Goal: Transaction & Acquisition: Purchase product/service

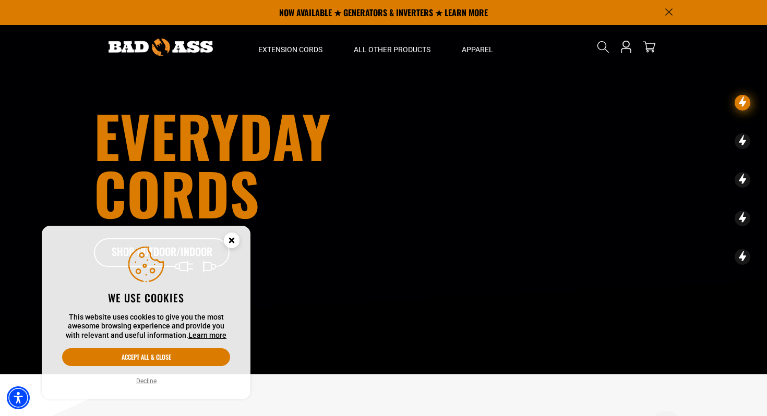
click at [229, 241] on icon "Cookie Consent" at bounding box center [231, 240] width 4 height 4
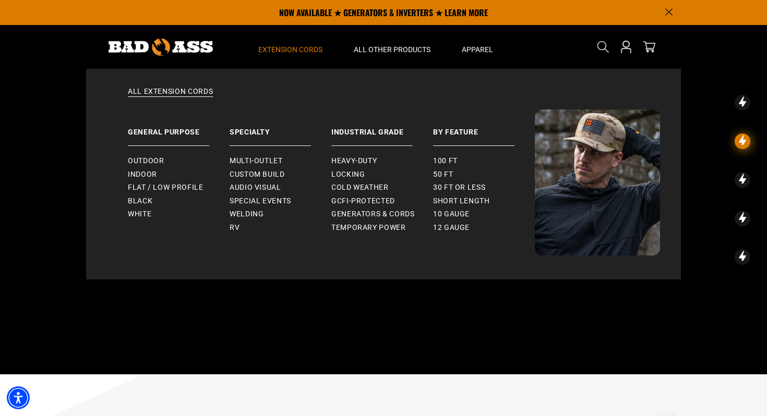
click at [292, 55] on summary "Extension Cords" at bounding box center [289, 47] width 95 height 44
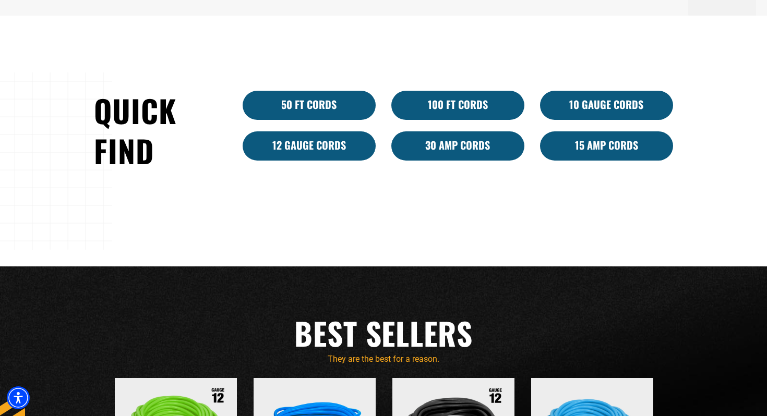
scroll to position [676, 0]
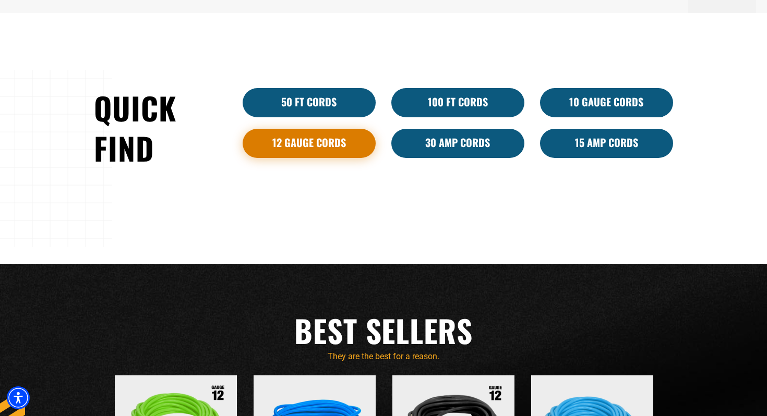
click at [331, 149] on link "12 Gauge Cords" at bounding box center [308, 143] width 133 height 29
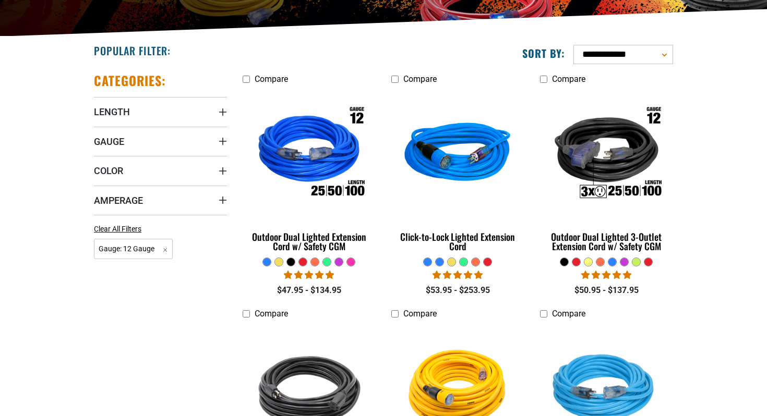
scroll to position [245, 0]
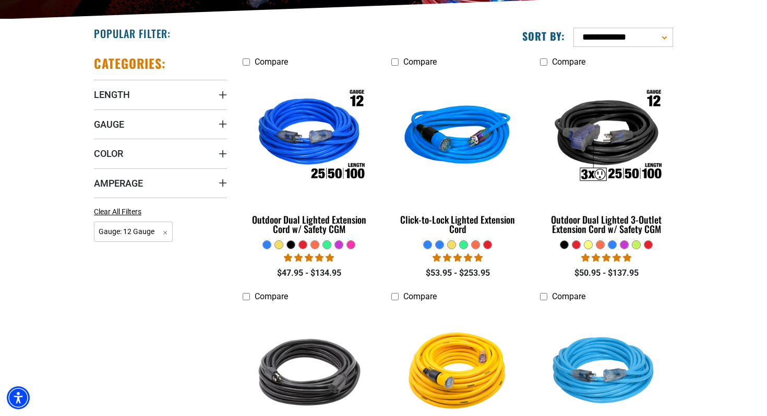
click at [626, 242] on div at bounding box center [624, 245] width 8 height 8
click at [625, 245] on div at bounding box center [624, 245] width 8 height 8
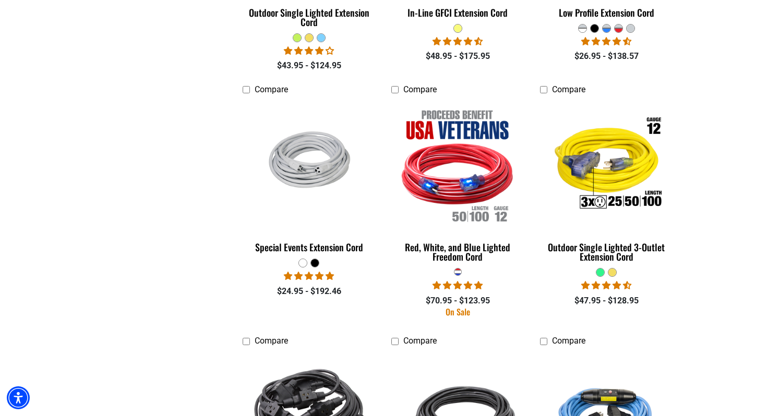
scroll to position [933, 0]
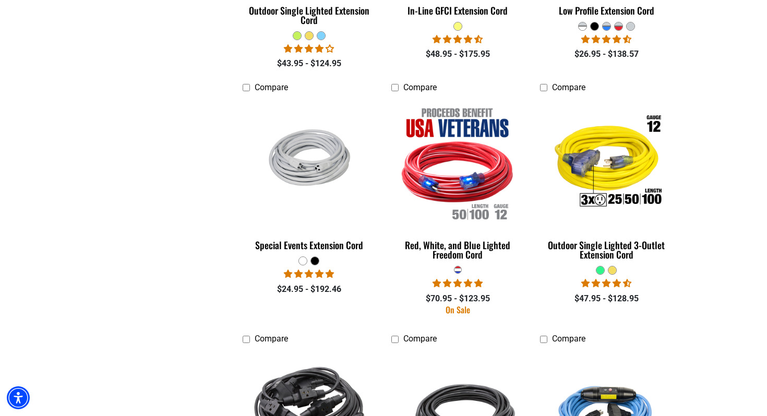
click at [601, 270] on div at bounding box center [600, 270] width 8 height 8
click at [611, 270] on div at bounding box center [612, 270] width 8 height 8
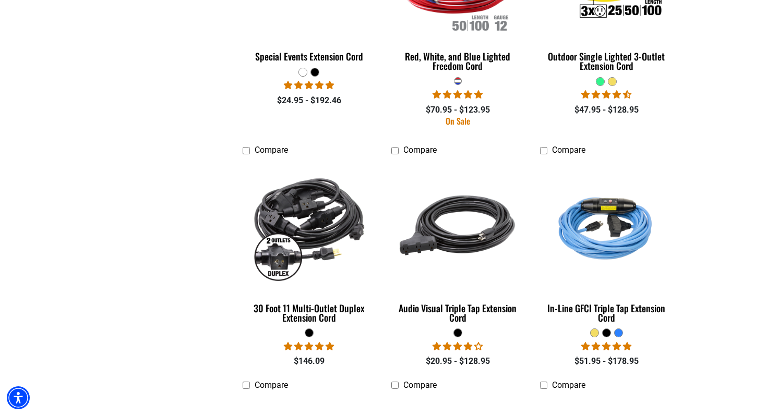
scroll to position [1126, 0]
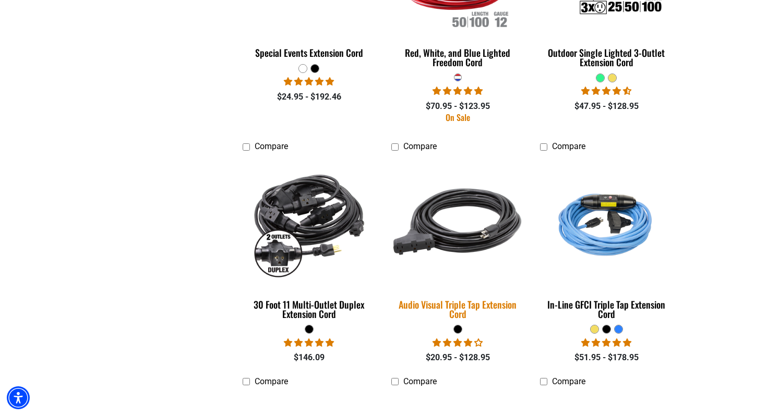
click at [466, 301] on div "Audio Visual Triple Tap Extension Cord" at bounding box center [457, 309] width 133 height 19
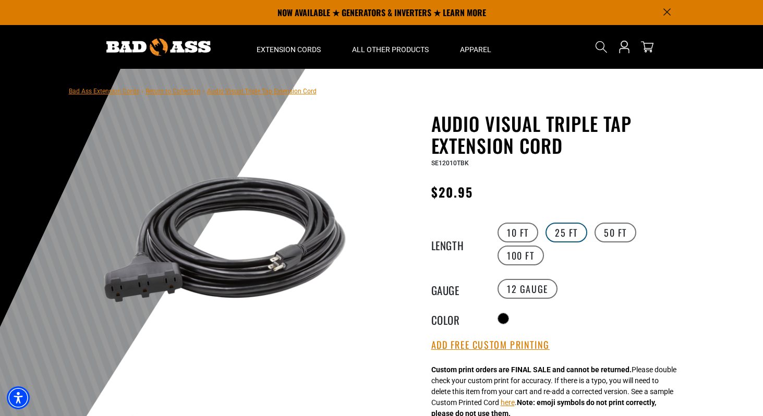
click at [561, 231] on label "25 FT" at bounding box center [566, 233] width 42 height 20
click at [518, 228] on label "10 FT" at bounding box center [517, 233] width 41 height 20
click at [530, 257] on label "100 FT" at bounding box center [520, 256] width 46 height 20
click at [516, 229] on label "10 FT" at bounding box center [517, 233] width 41 height 20
click at [572, 269] on variant-radios "Length 10 FT 25 FT 50 FT 100 FT Gauge 12 Gauge Color" at bounding box center [559, 273] width 256 height 105
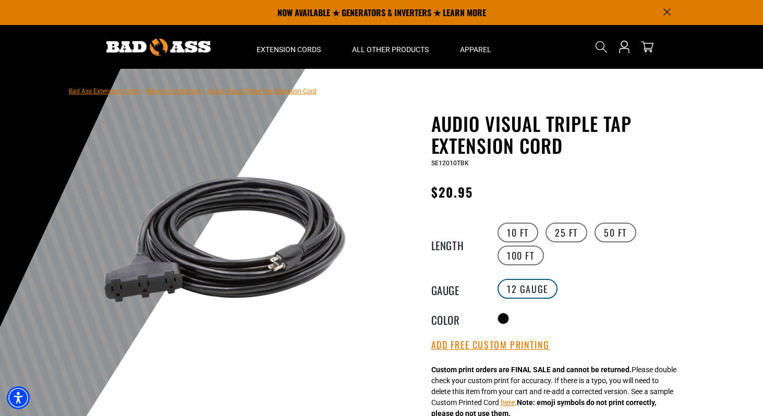
click at [541, 285] on label "12 Gauge" at bounding box center [527, 289] width 60 height 20
click at [597, 298] on variant-radios "Length 10 FT 25 FT 50 FT 100 FT Gauge 12 Gauge Color" at bounding box center [559, 273] width 256 height 105
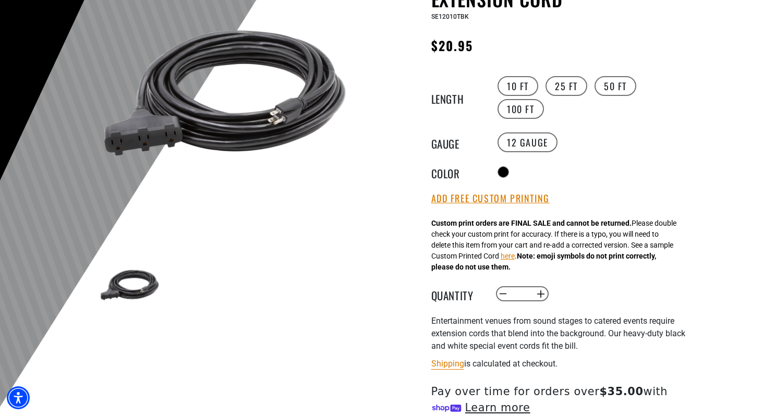
scroll to position [159, 0]
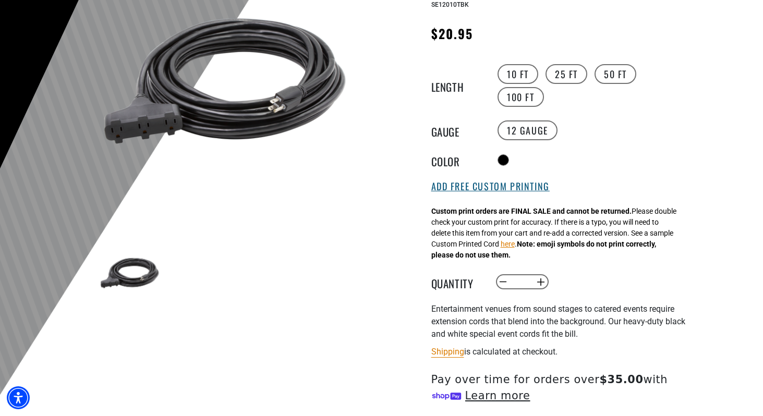
click at [515, 189] on button "Add Free Custom Printing" at bounding box center [490, 186] width 118 height 11
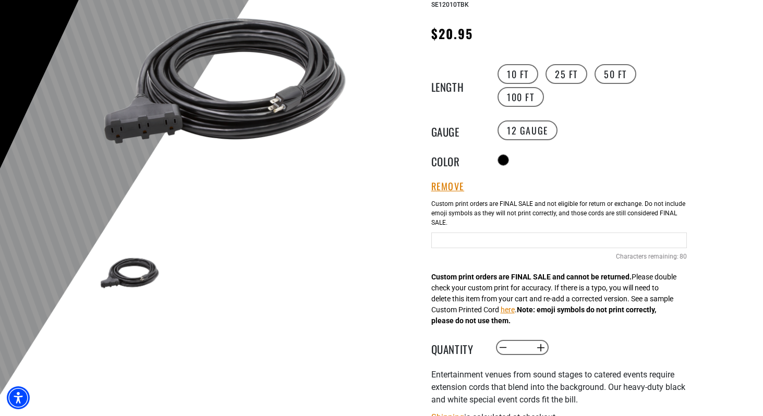
click at [465, 244] on input "Text field" at bounding box center [559, 241] width 256 height 16
click at [557, 187] on div "Remove a a Add Free Custom Printing Cable Printing 80 Characters remaining: / 80" at bounding box center [559, 226] width 256 height 91
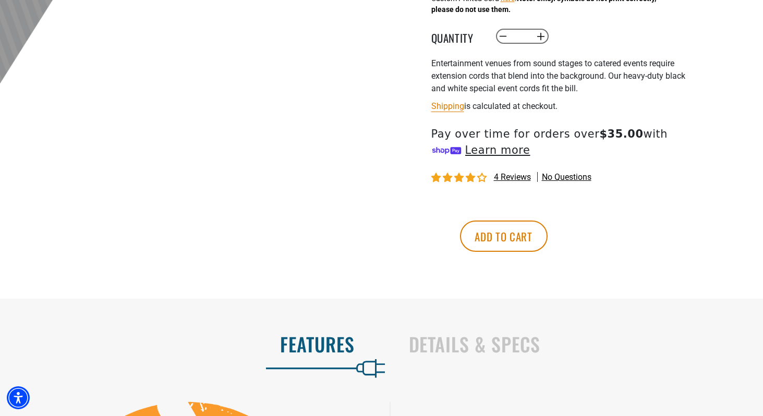
scroll to position [471, 0]
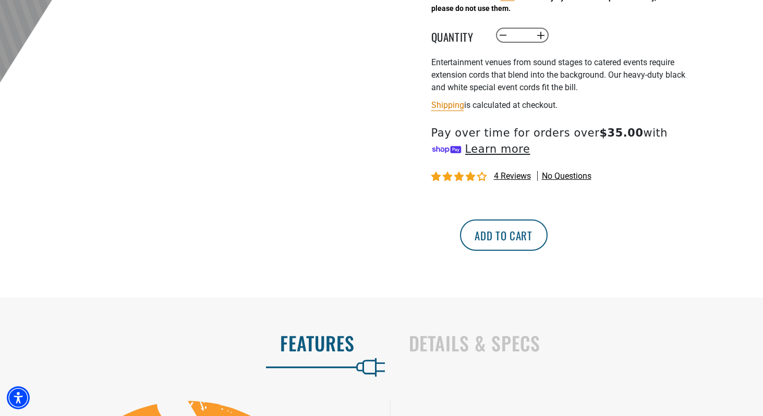
click at [548, 238] on button "Add to cart" at bounding box center [504, 235] width 88 height 31
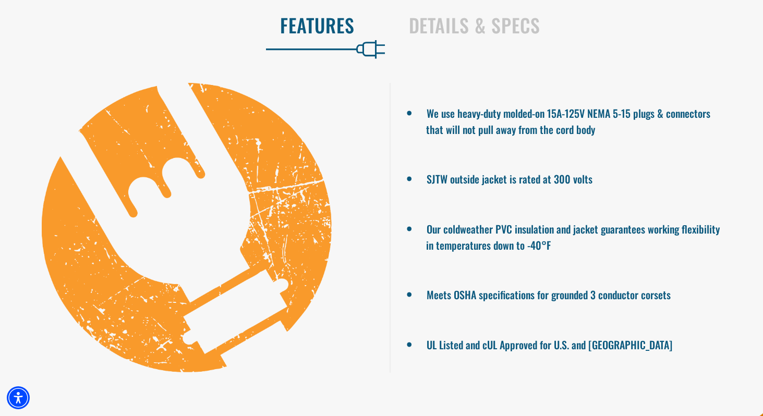
scroll to position [726, 0]
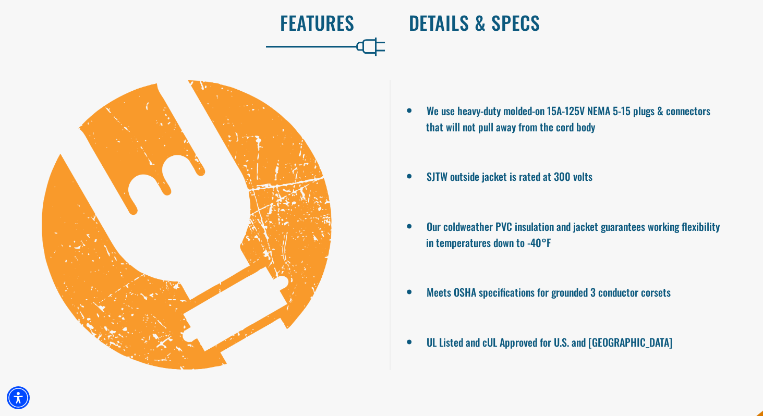
click at [454, 20] on h2 "Details & Specs" at bounding box center [575, 22] width 333 height 22
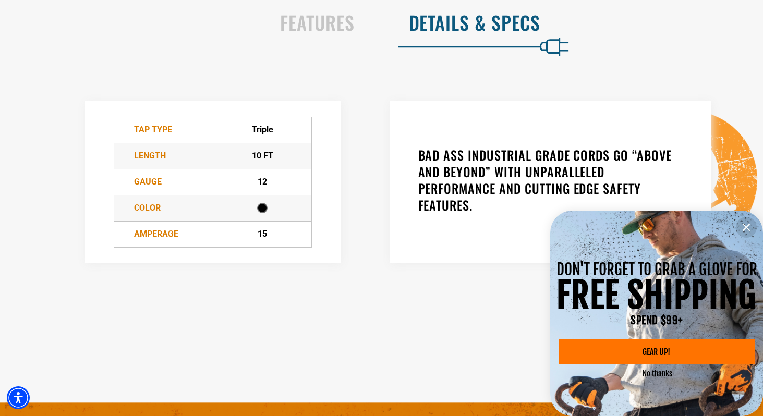
click at [660, 374] on button "No thanks" at bounding box center [657, 374] width 30 height 10
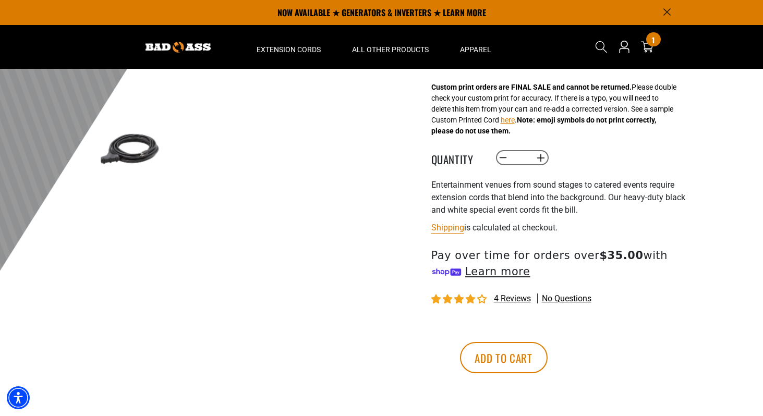
scroll to position [274, 0]
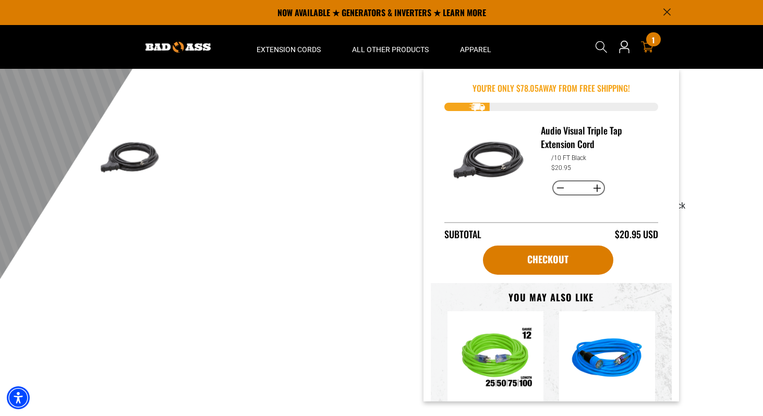
click at [646, 46] on icon at bounding box center [647, 47] width 13 height 13
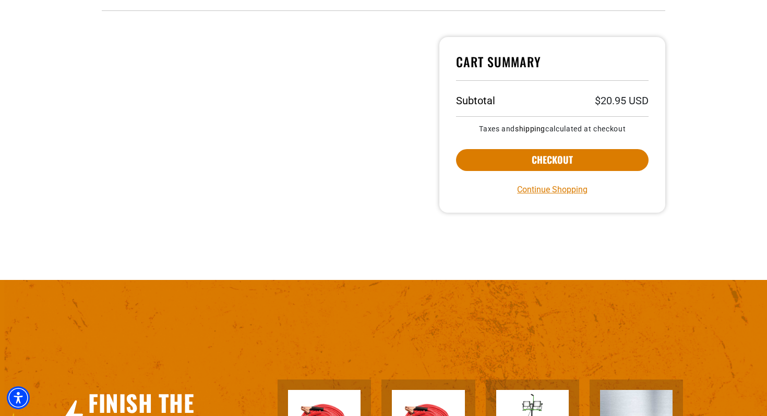
scroll to position [344, 0]
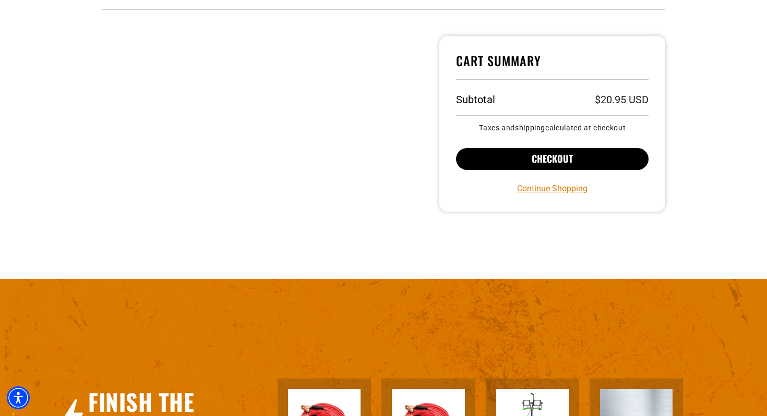
click at [526, 157] on button "Checkout" at bounding box center [552, 159] width 192 height 22
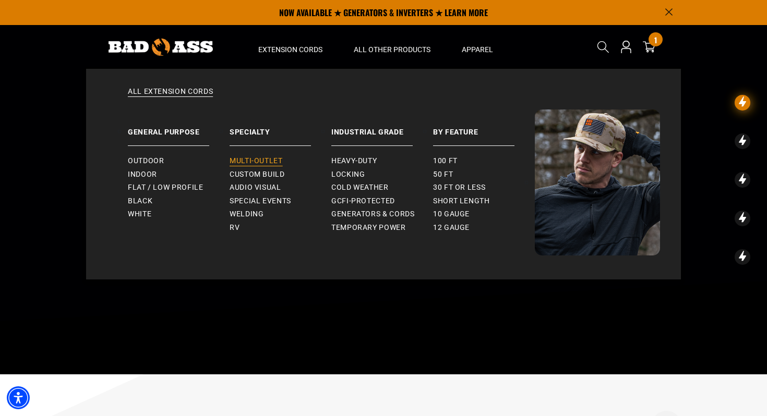
click at [271, 159] on span "Multi-Outlet" at bounding box center [255, 160] width 53 height 9
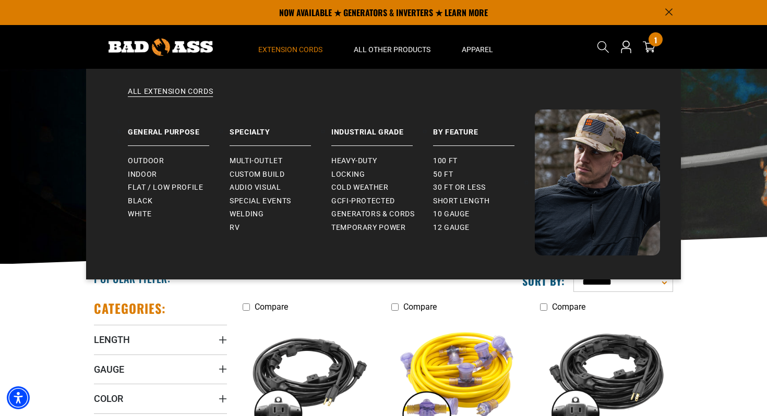
click at [291, 50] on span "Extension Cords" at bounding box center [290, 49] width 64 height 9
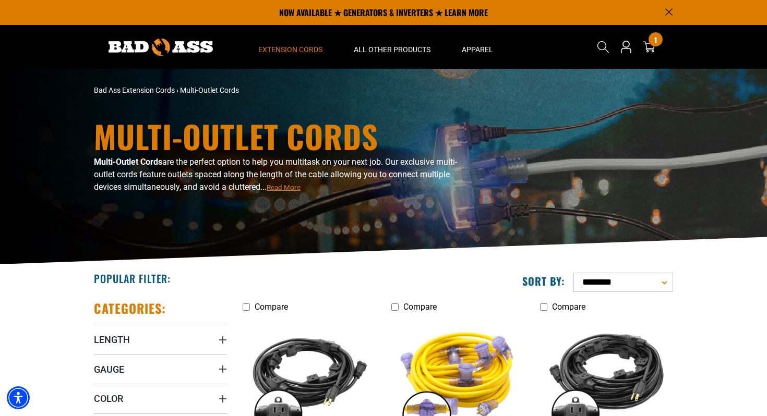
click at [291, 50] on span "Extension Cords" at bounding box center [290, 49] width 64 height 9
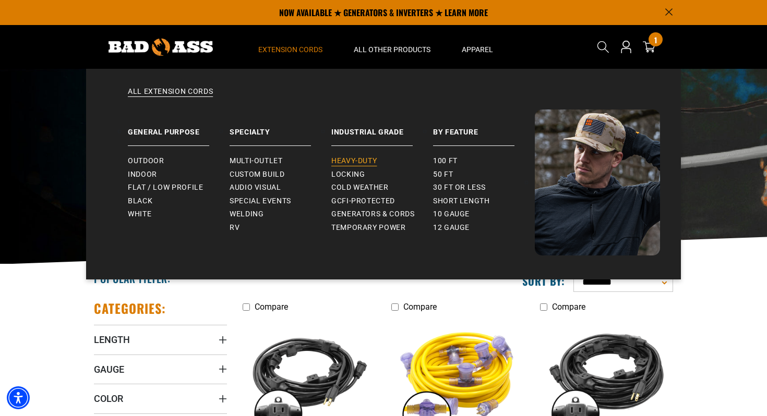
click at [335, 164] on span "Heavy-Duty" at bounding box center [353, 160] width 45 height 9
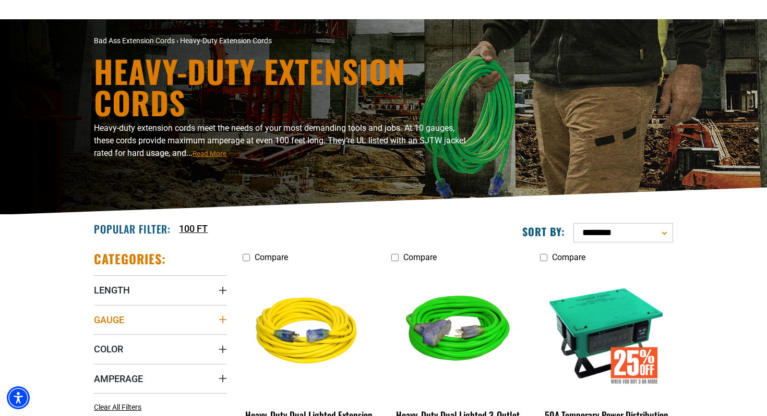
scroll to position [246, 0]
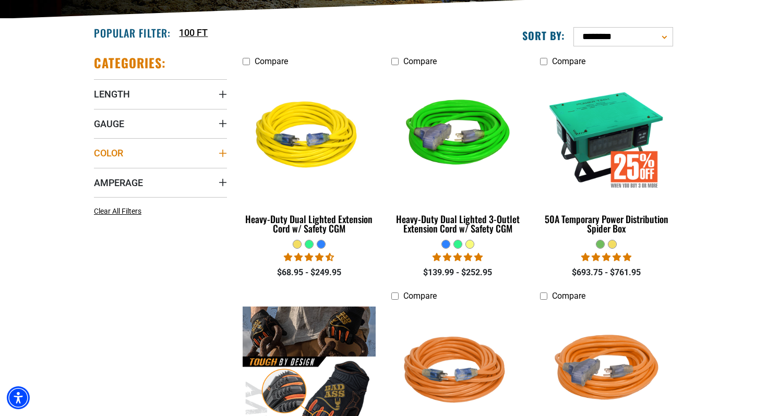
click at [183, 149] on summary "Color" at bounding box center [160, 152] width 133 height 29
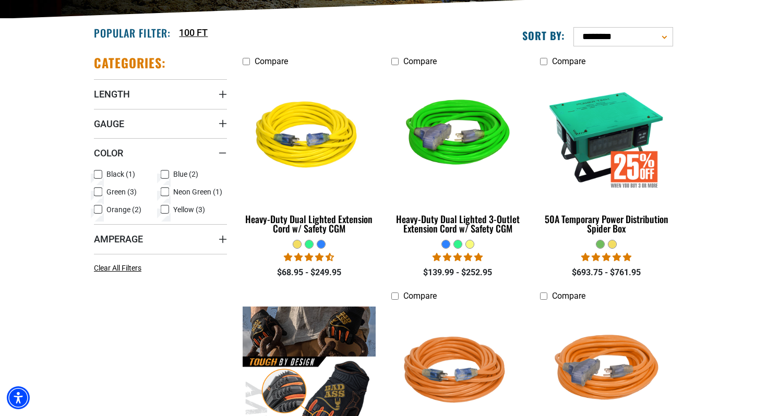
click at [39, 161] on section "**********" at bounding box center [383, 408] width 767 height 779
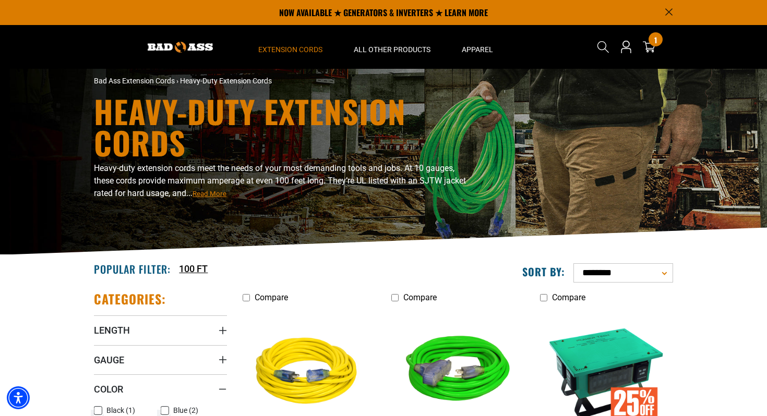
scroll to position [0, 0]
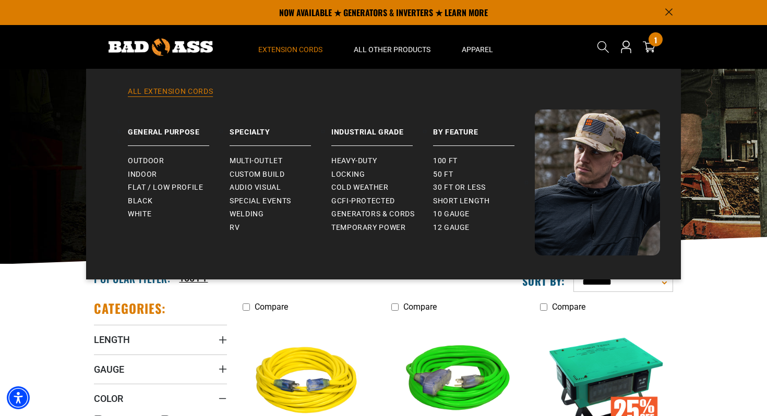
click at [191, 90] on link "All Extension Cords" at bounding box center [383, 98] width 553 height 23
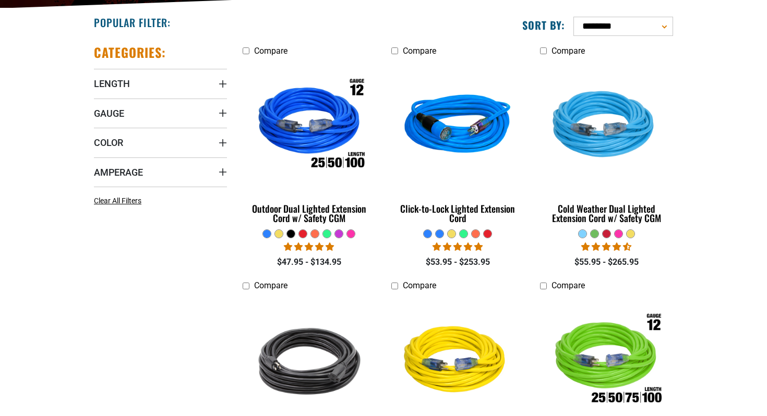
scroll to position [261, 0]
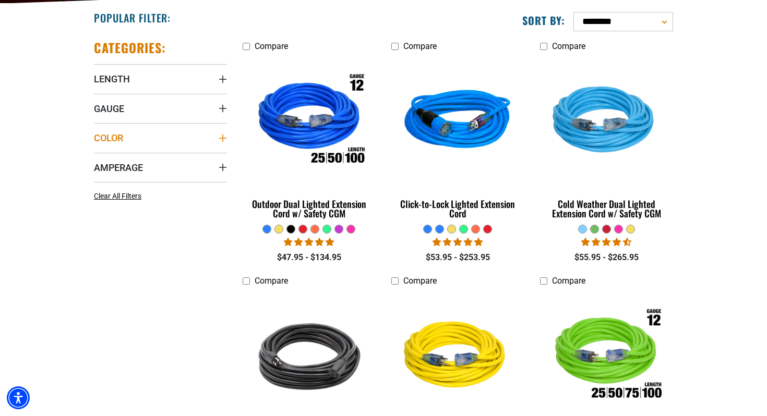
click at [220, 141] on icon "Color" at bounding box center [222, 138] width 8 height 8
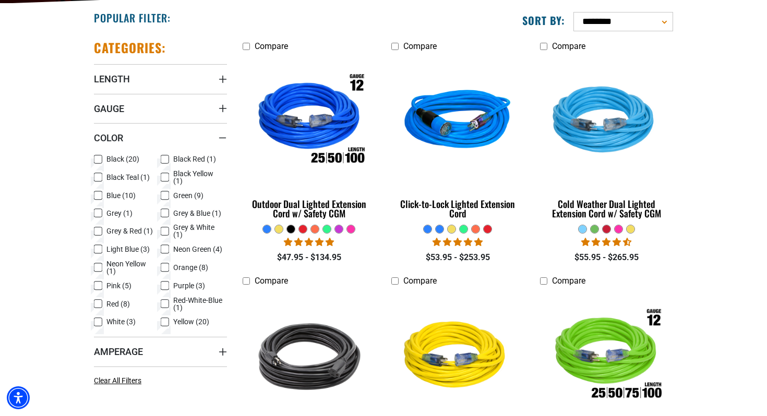
click at [164, 285] on icon at bounding box center [165, 286] width 8 height 14
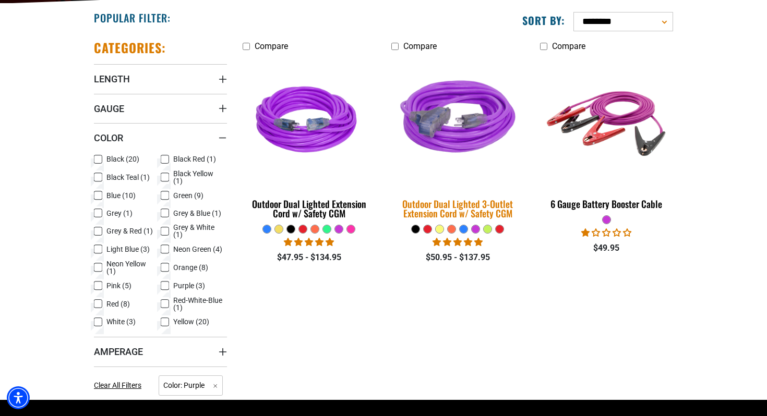
click at [443, 209] on div "Outdoor Dual Lighted 3-Outlet Extension Cord w/ Safety CGM" at bounding box center [457, 208] width 133 height 19
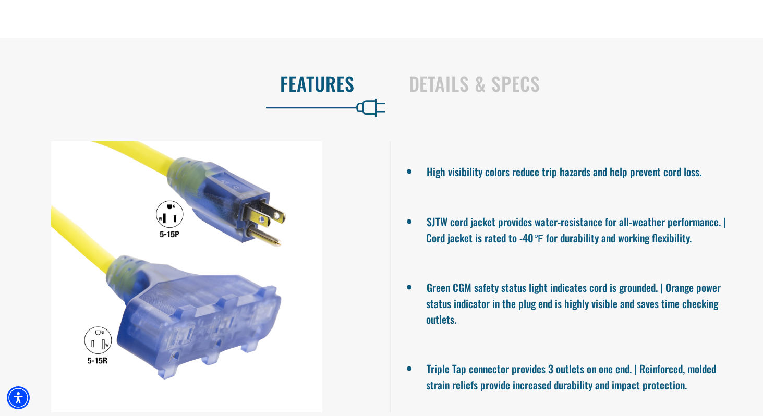
scroll to position [677, 0]
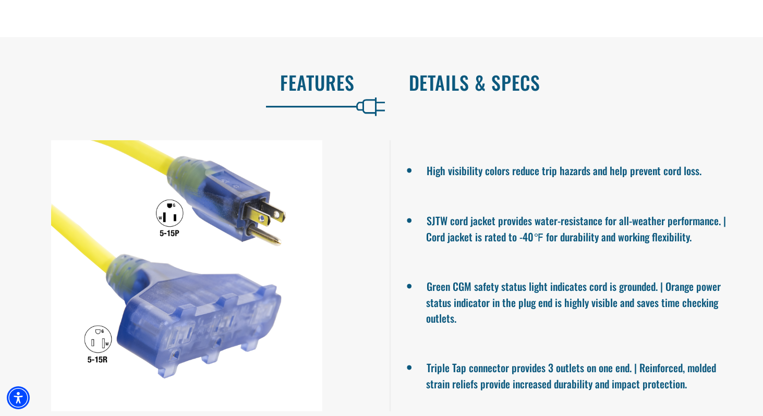
click at [459, 93] on h2 "Details & Specs" at bounding box center [575, 82] width 333 height 22
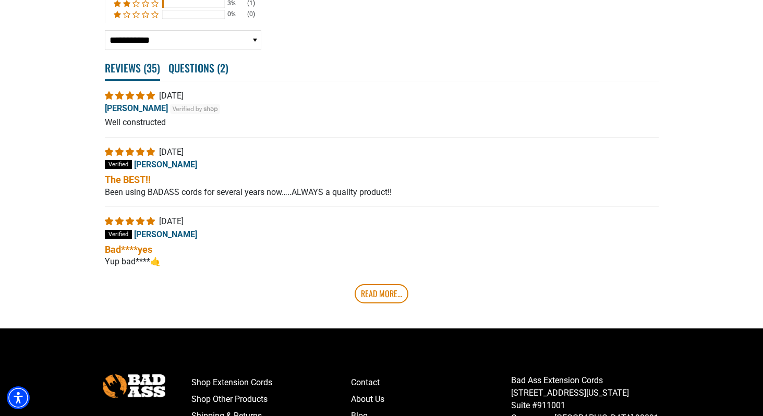
scroll to position [1904, 0]
